Goal: Task Accomplishment & Management: Use online tool/utility

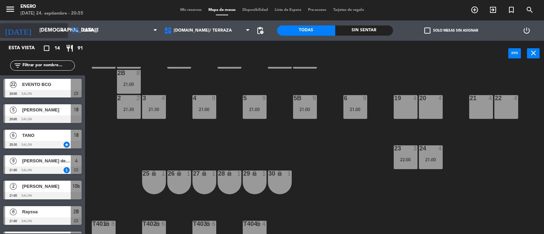
click at [40, 30] on input "[DEMOGRAPHIC_DATA][DATE]" at bounding box center [69, 30] width 66 height 13
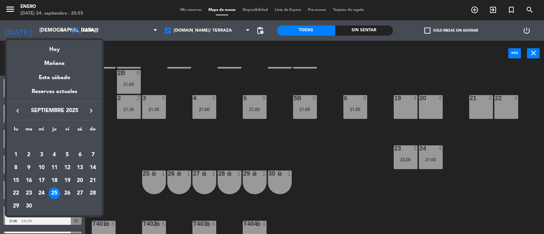
click at [70, 189] on div "26" at bounding box center [68, 194] width 12 height 12
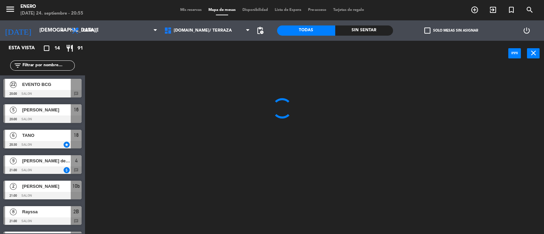
type input "[DATE]"
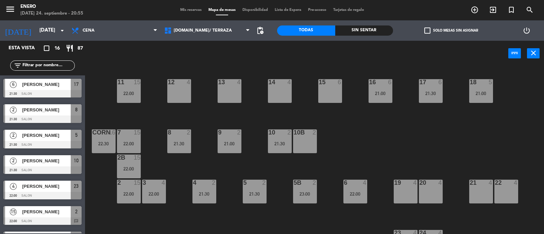
scroll to position [170, 0]
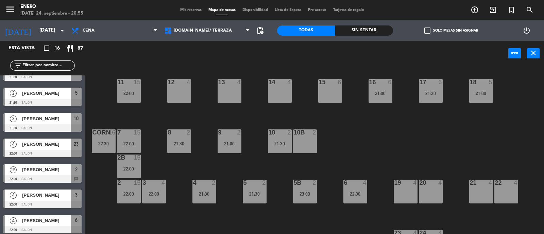
click at [43, 172] on span "[PERSON_NAME]" at bounding box center [46, 169] width 49 height 7
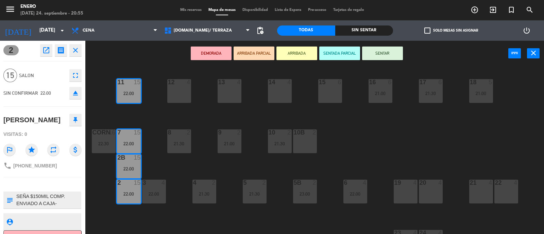
scroll to position [15, 0]
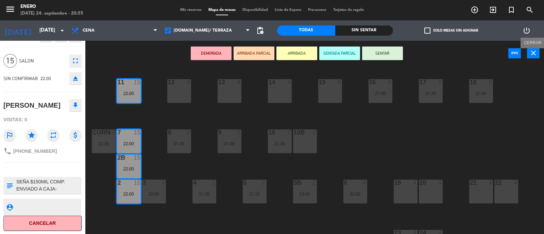
click at [534, 53] on icon "close" at bounding box center [534, 53] width 8 height 8
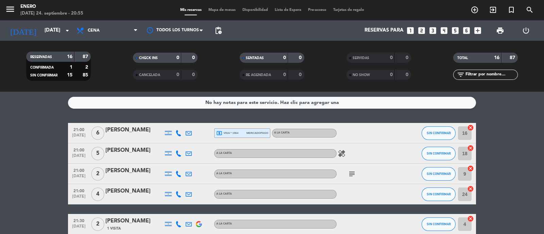
click at [352, 173] on icon "subject" at bounding box center [352, 174] width 8 height 8
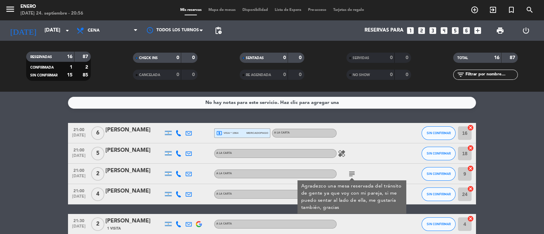
click at [390, 157] on div "healing" at bounding box center [367, 154] width 61 height 20
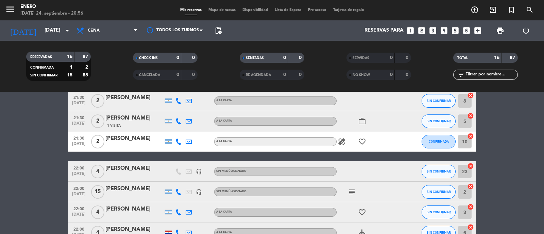
scroll to position [170, 0]
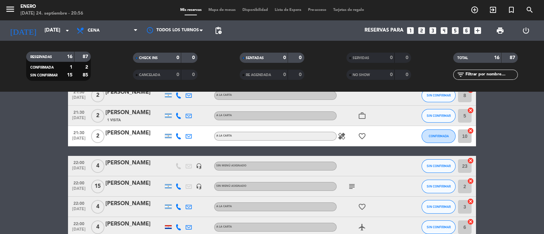
click at [350, 188] on icon "subject" at bounding box center [352, 187] width 8 height 8
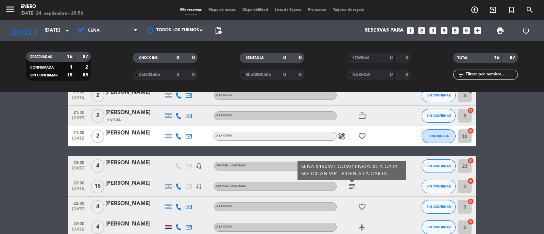
click at [350, 188] on icon "subject" at bounding box center [352, 187] width 8 height 8
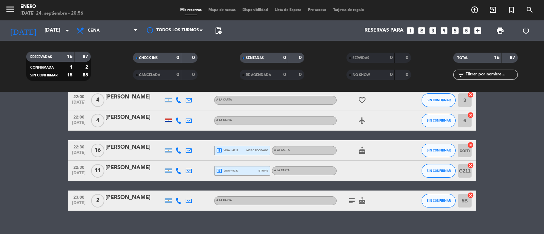
scroll to position [287, 0]
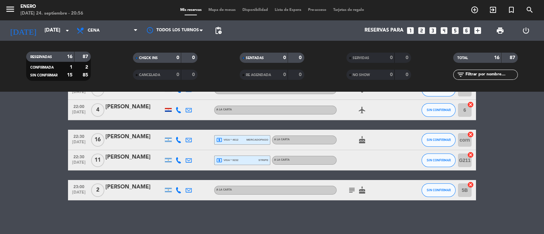
click at [352, 188] on icon "subject" at bounding box center [352, 190] width 8 height 8
click at [51, 26] on input "[DATE]" at bounding box center [74, 30] width 66 height 13
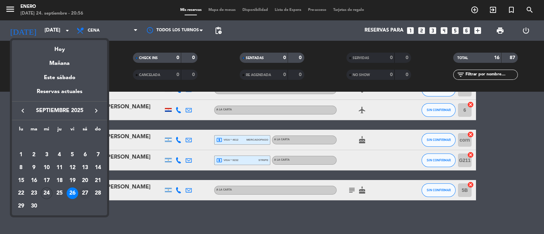
click at [87, 194] on div "27" at bounding box center [85, 194] width 12 height 12
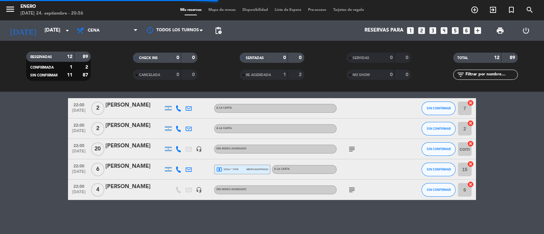
scroll to position [196, 0]
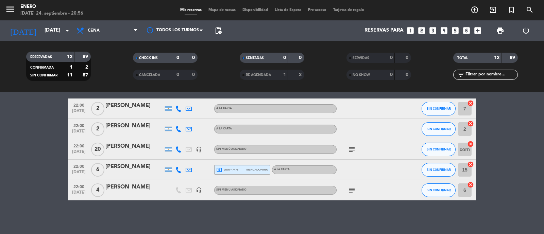
click at [351, 152] on icon "subject" at bounding box center [352, 150] width 8 height 8
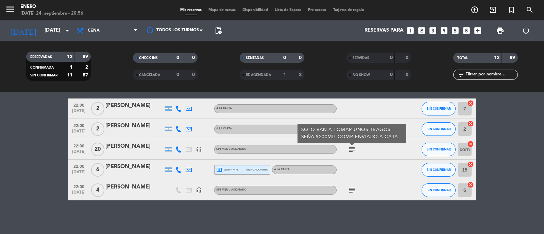
click at [350, 189] on icon "subject" at bounding box center [352, 190] width 8 height 8
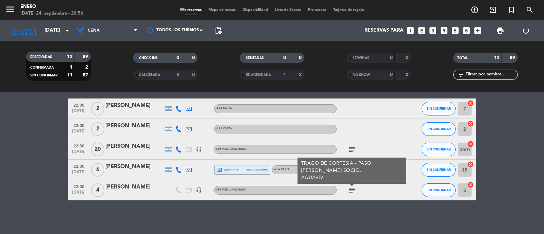
click at [350, 189] on icon "subject" at bounding box center [352, 190] width 8 height 8
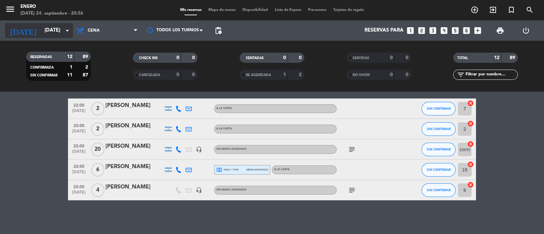
click at [41, 33] on input "[DATE]" at bounding box center [74, 30] width 66 height 13
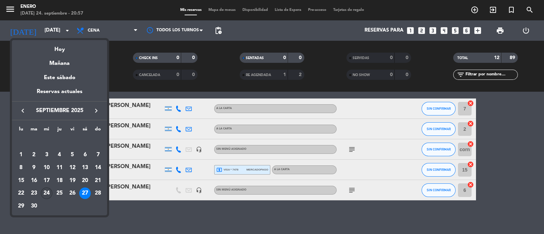
click at [45, 195] on div "24" at bounding box center [47, 194] width 12 height 12
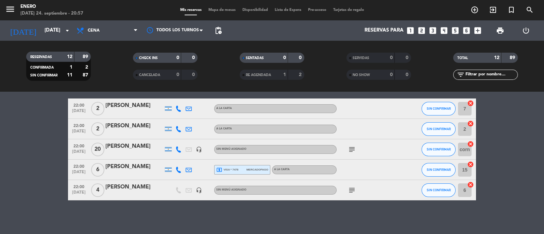
type input "[DATE]"
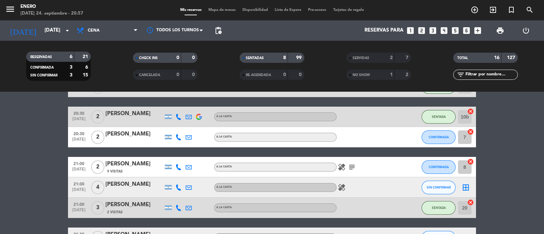
click at [224, 11] on span "Mapa de mesas" at bounding box center [222, 10] width 34 height 4
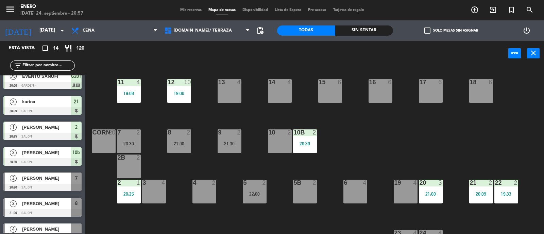
scroll to position [128, 0]
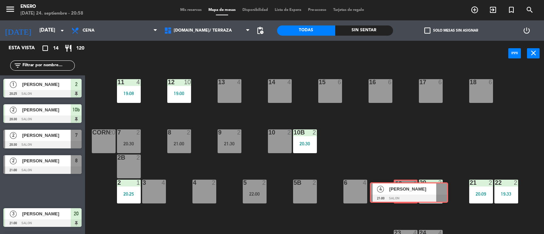
drag, startPoint x: 41, startPoint y: 187, endPoint x: 408, endPoint y: 189, distance: 366.7
click at [408, 189] on div "Esta vista crop_square 14 restaurant 120 filter_list 10 [PERSON_NAME] 19:00 SAL…" at bounding box center [272, 138] width 544 height 194
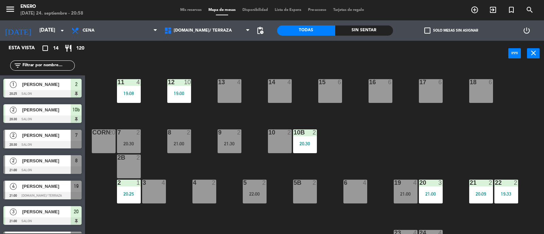
click at [408, 189] on div "19 4 21:00" at bounding box center [406, 192] width 24 height 24
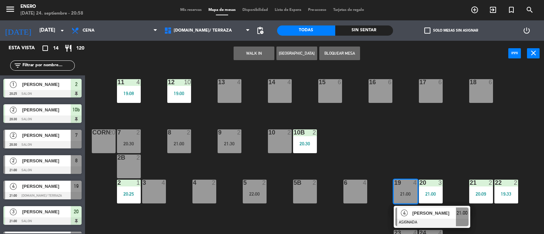
click at [417, 209] on div "[PERSON_NAME]" at bounding box center [434, 213] width 44 height 11
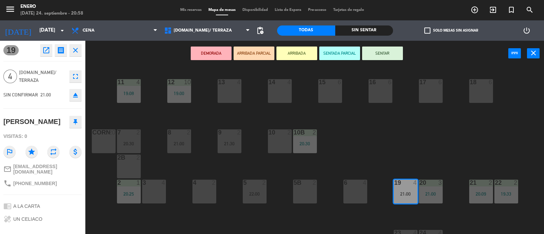
click at [381, 51] on button "SENTAR" at bounding box center [382, 54] width 41 height 14
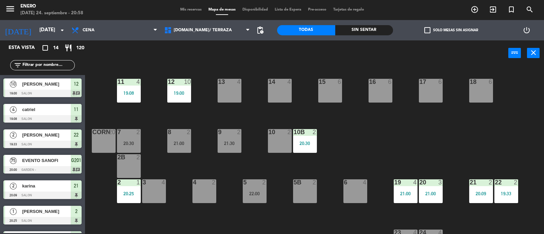
scroll to position [0, 0]
